Goal: Transaction & Acquisition: Purchase product/service

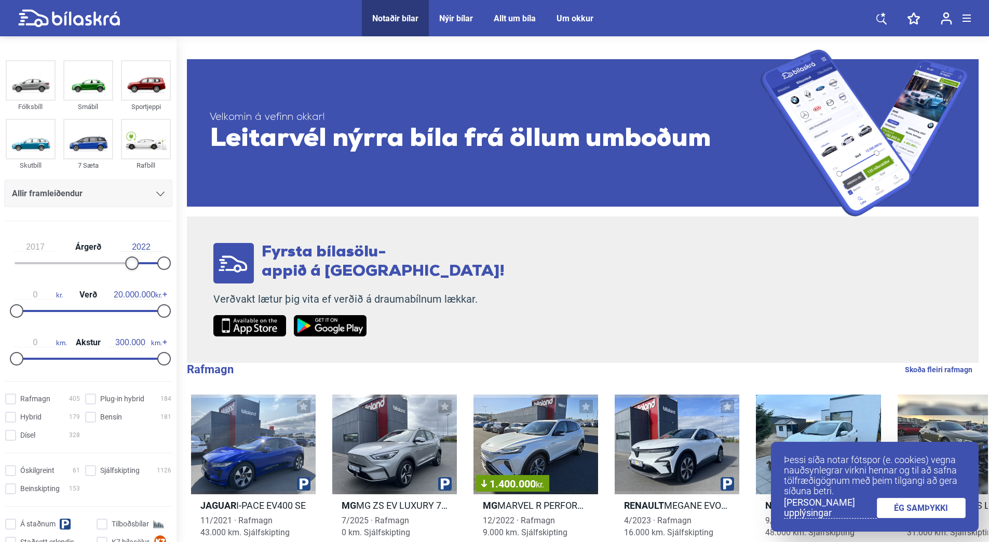
type input "2018"
drag, startPoint x: 18, startPoint y: 264, endPoint x: 133, endPoint y: 264, distance: 115.8
click at [133, 264] on div at bounding box center [138, 262] width 13 height 13
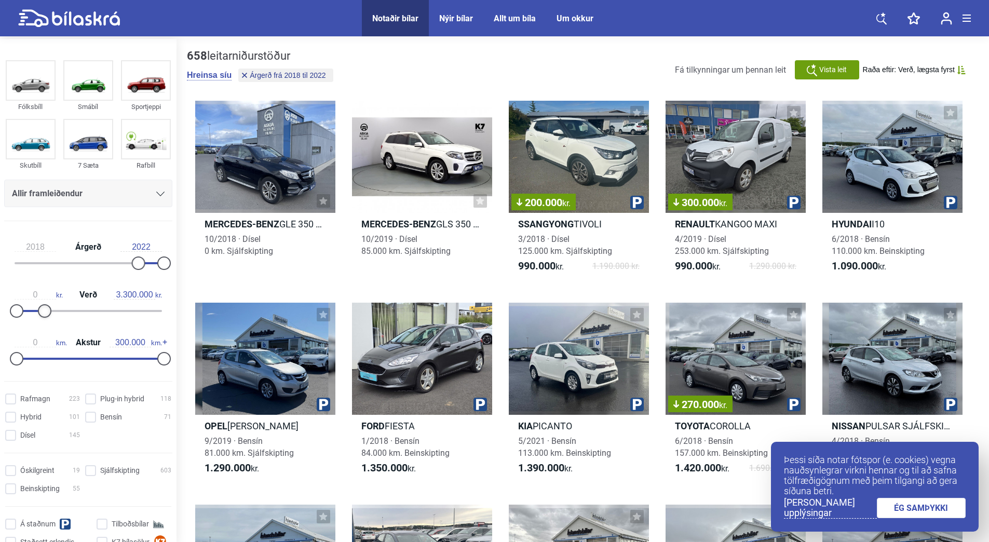
type input "3.200.000"
drag, startPoint x: 160, startPoint y: 308, endPoint x: 39, endPoint y: 315, distance: 121.1
click at [39, 315] on div at bounding box center [39, 310] width 13 height 13
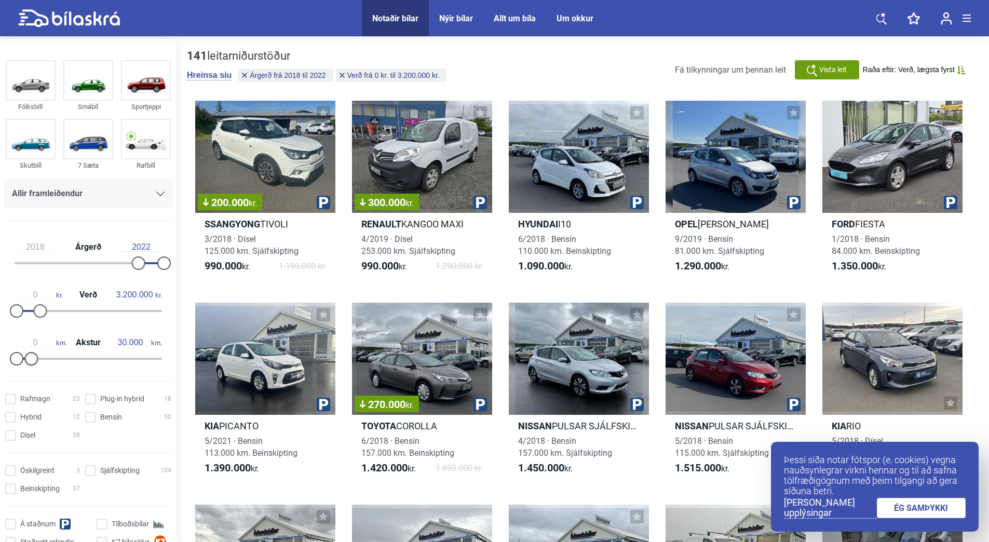
type input "40.000"
drag, startPoint x: 162, startPoint y: 359, endPoint x: 37, endPoint y: 362, distance: 125.1
click at [37, 362] on div at bounding box center [36, 358] width 13 height 13
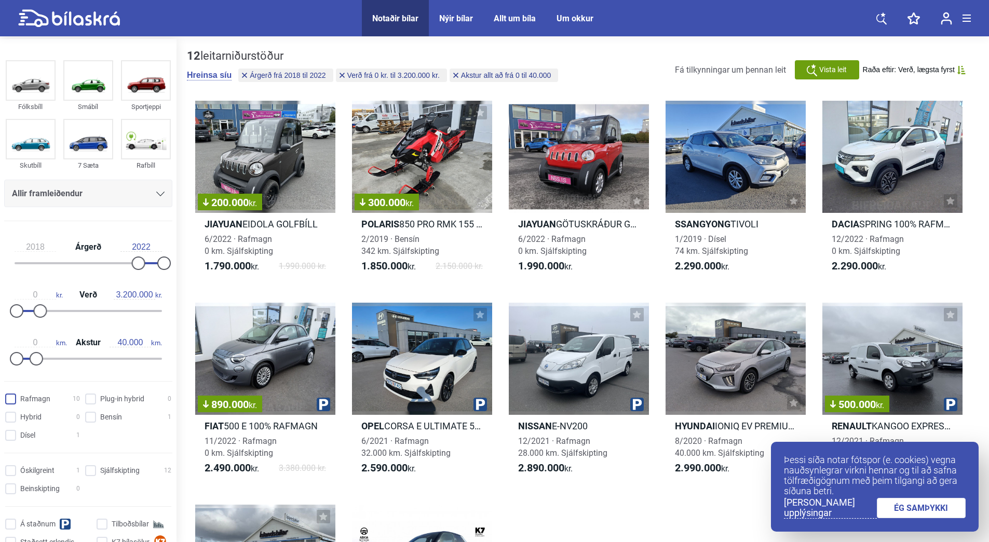
click at [17, 400] on input "Rafmagn 10" at bounding box center [44, 399] width 75 height 11
checkbox input "true"
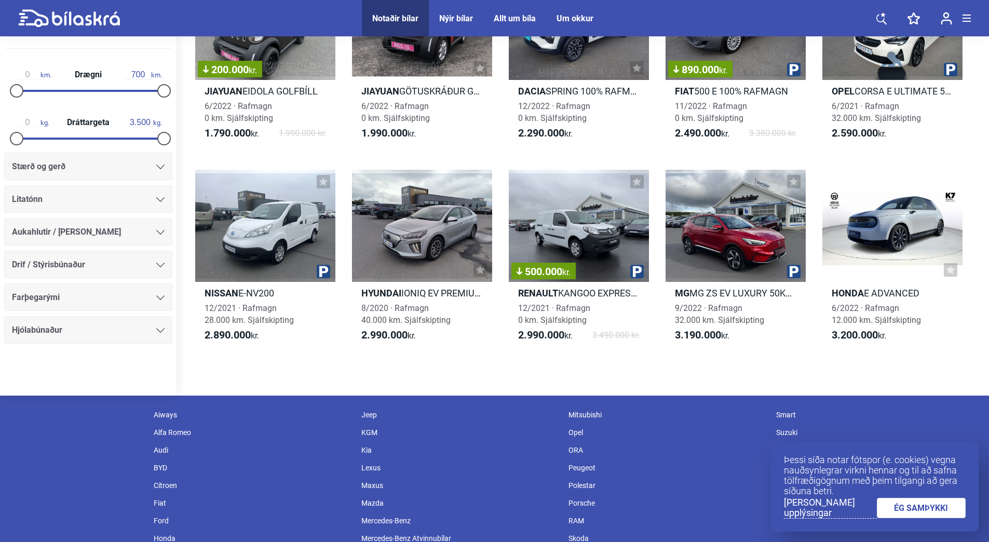
scroll to position [52, 0]
